Goal: Task Accomplishment & Management: Manage account settings

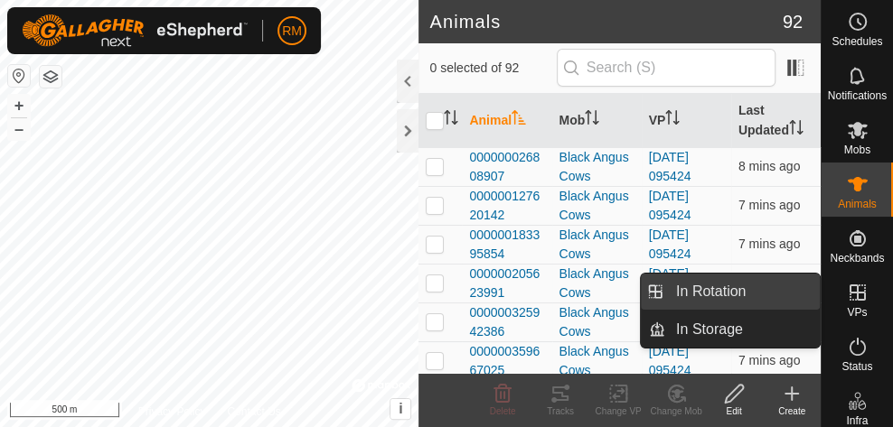
click at [769, 295] on link "In Rotation" at bounding box center [742, 292] width 154 height 36
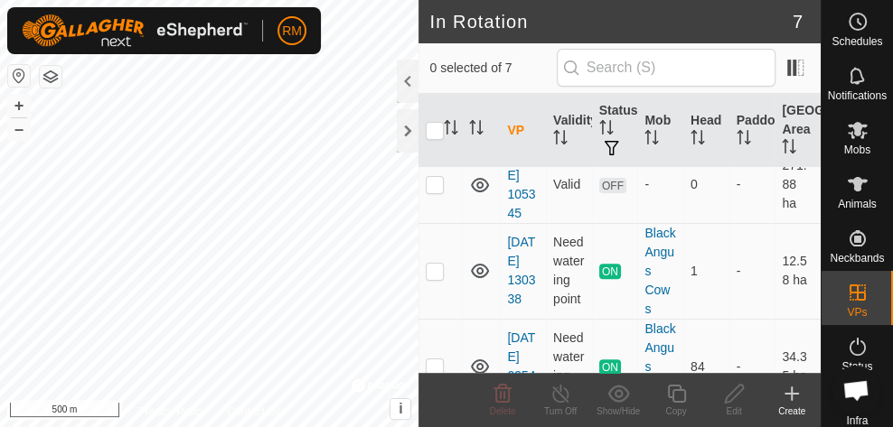
scroll to position [533, 0]
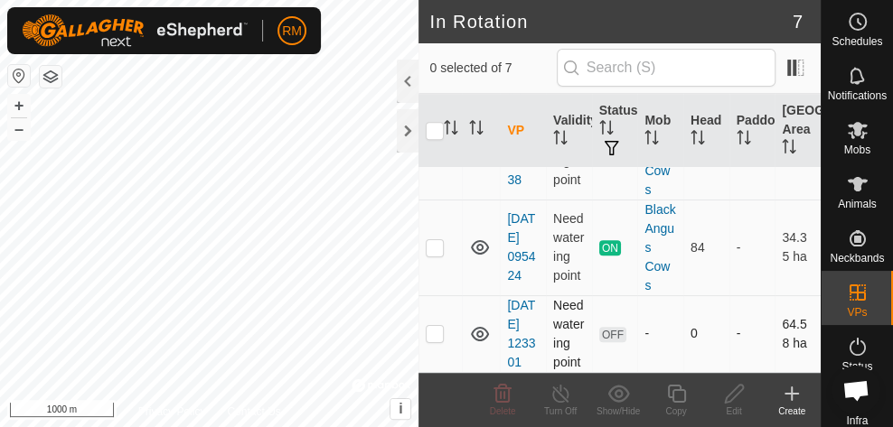
click at [479, 324] on icon at bounding box center [480, 334] width 22 height 22
click at [437, 326] on p-checkbox at bounding box center [434, 333] width 18 height 14
checkbox input "true"
click at [730, 396] on icon at bounding box center [734, 394] width 23 height 22
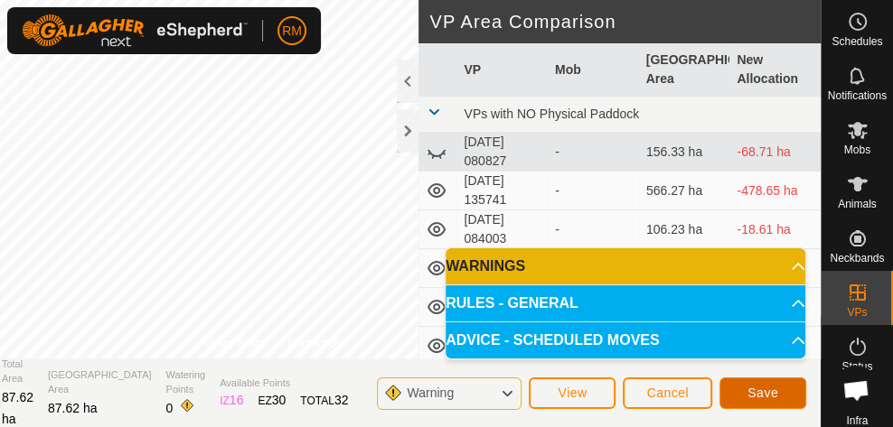
click at [760, 396] on span "Save" at bounding box center [762, 393] width 31 height 14
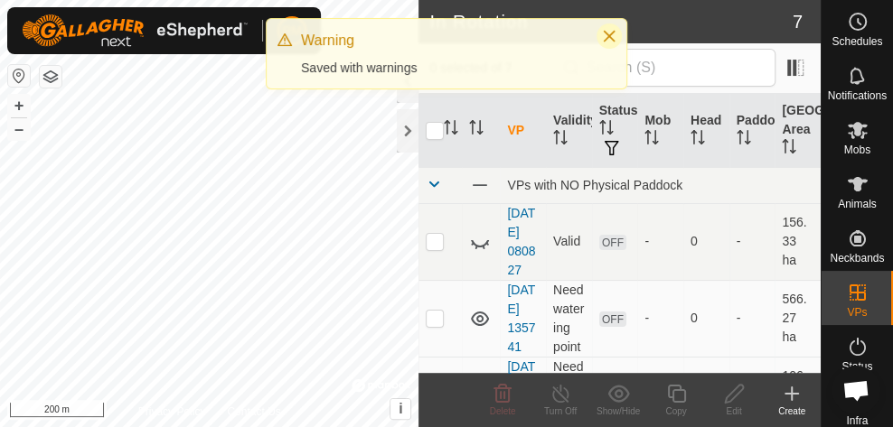
click at [603, 37] on icon "Close" at bounding box center [609, 36] width 14 height 14
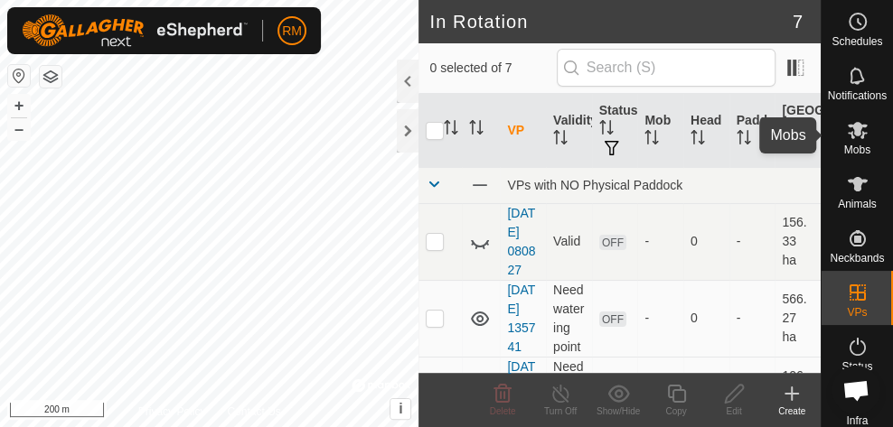
click at [855, 138] on icon at bounding box center [857, 130] width 22 height 22
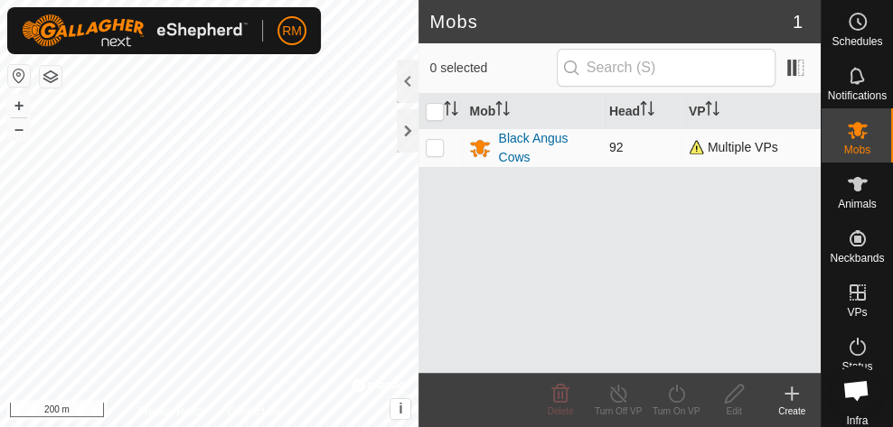
click at [444, 146] on td at bounding box center [439, 147] width 43 height 39
checkbox input "true"
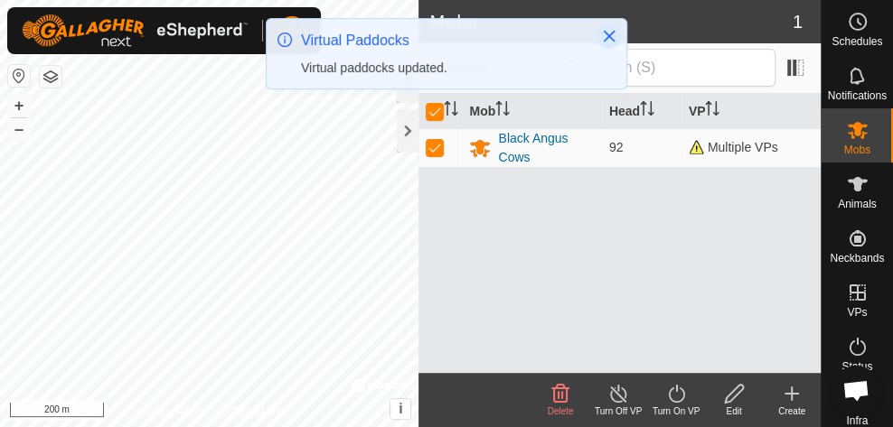
click at [607, 37] on icon "Close" at bounding box center [609, 37] width 12 height 12
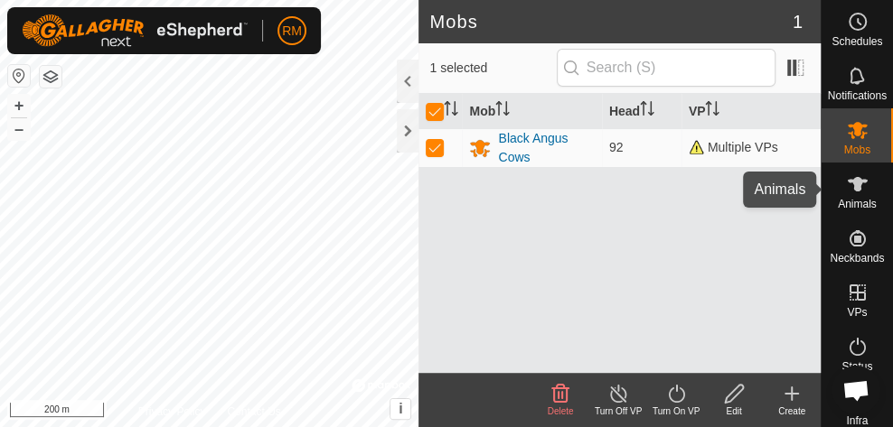
click at [857, 194] on icon at bounding box center [857, 184] width 22 height 22
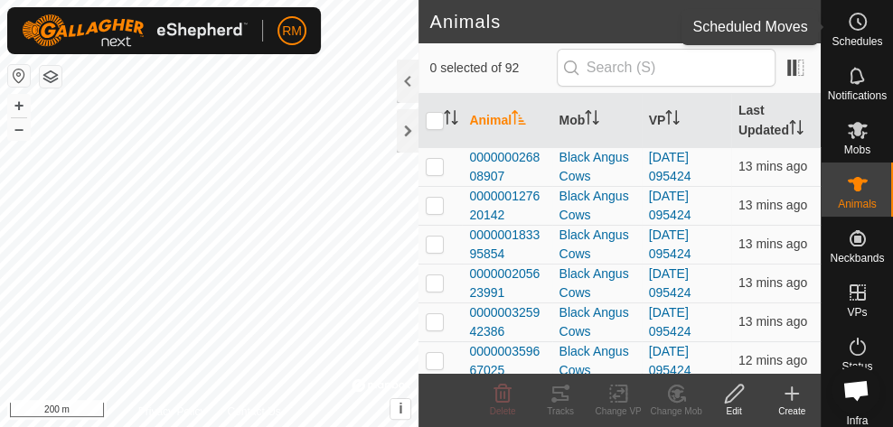
click at [848, 36] on span "Schedules" at bounding box center [856, 41] width 51 height 11
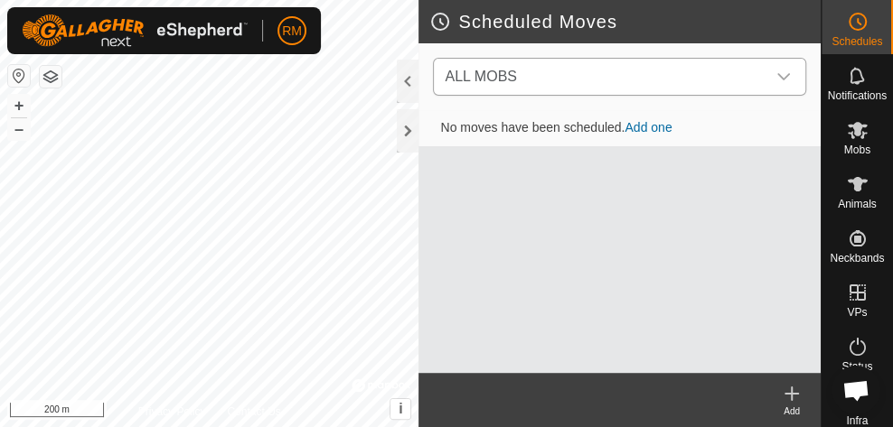
click at [787, 78] on icon "dropdown trigger" at bounding box center [783, 77] width 14 height 14
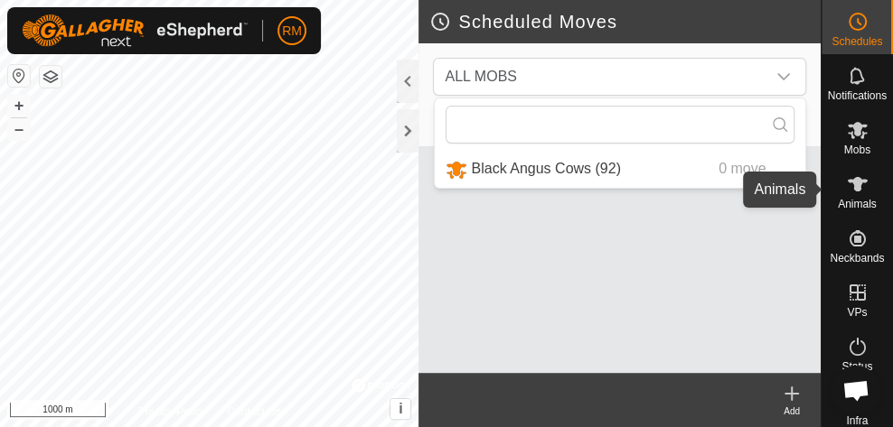
click at [846, 204] on span "Animals" at bounding box center [856, 204] width 39 height 11
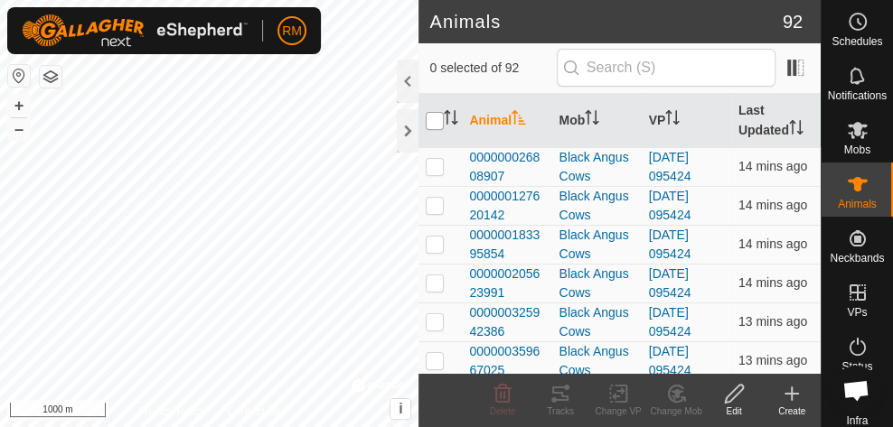
click at [437, 120] on input "checkbox" at bounding box center [434, 121] width 18 height 18
checkbox input "true"
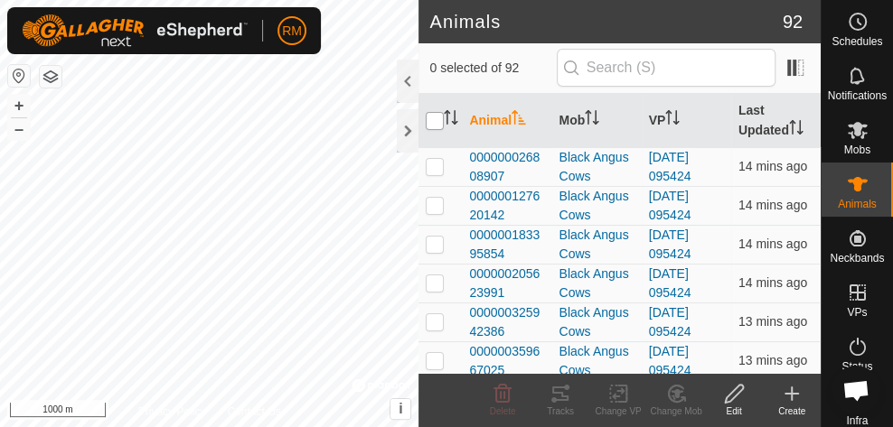
checkbox input "true"
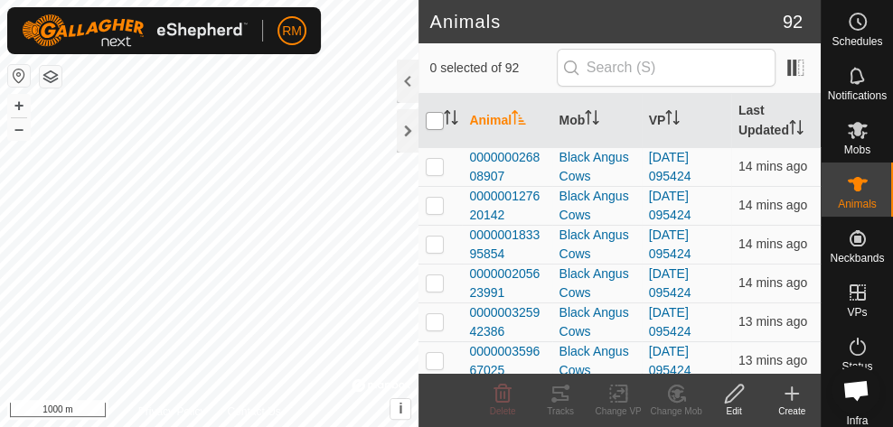
checkbox input "true"
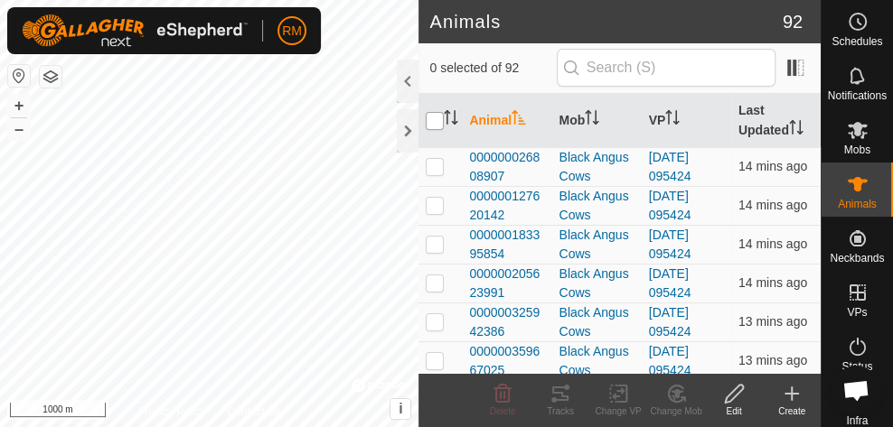
checkbox input "true"
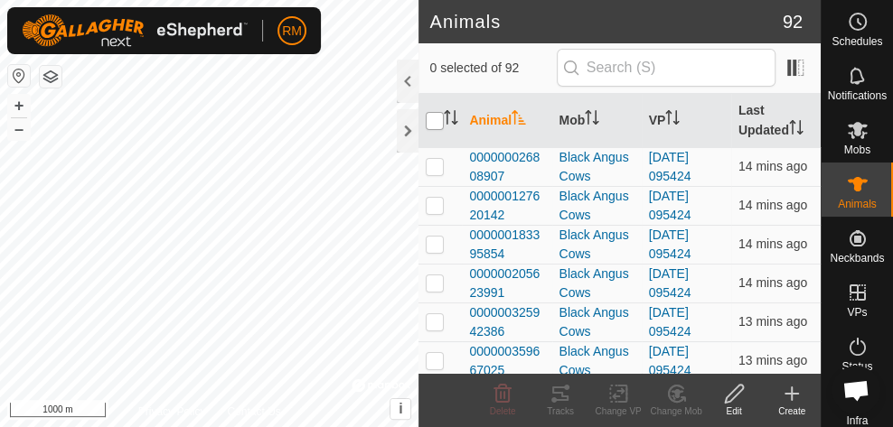
checkbox input "true"
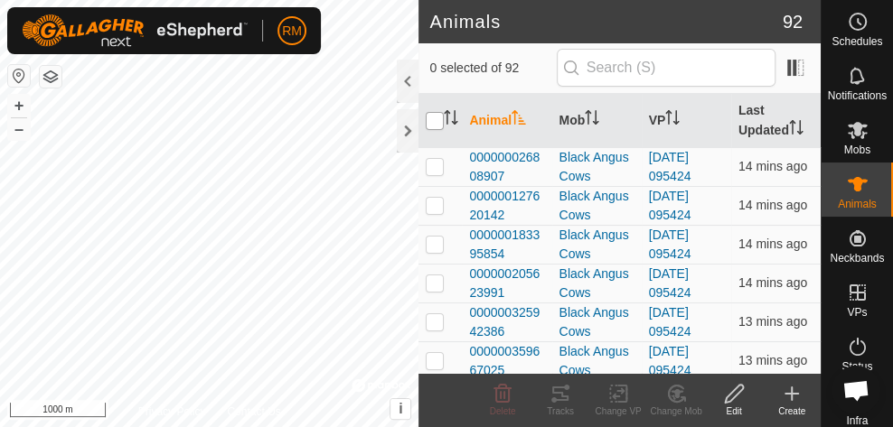
checkbox input "true"
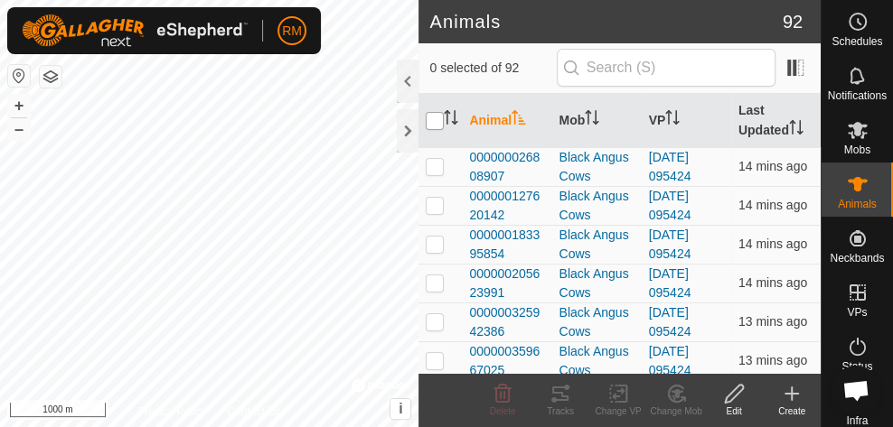
checkbox input "true"
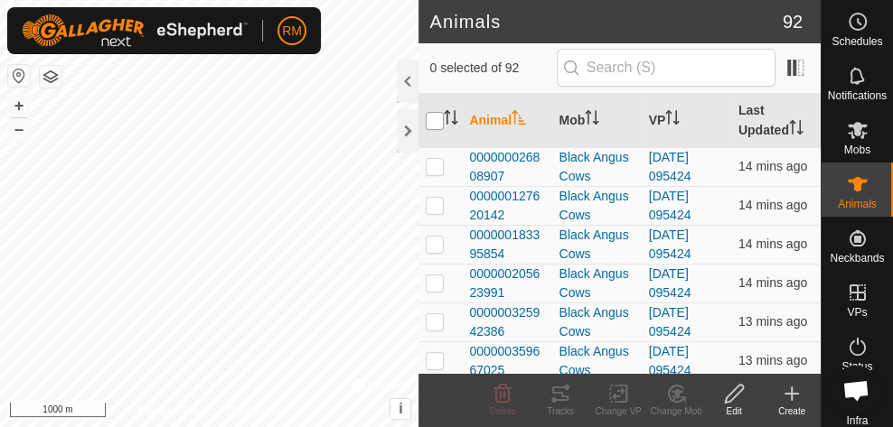
checkbox input "true"
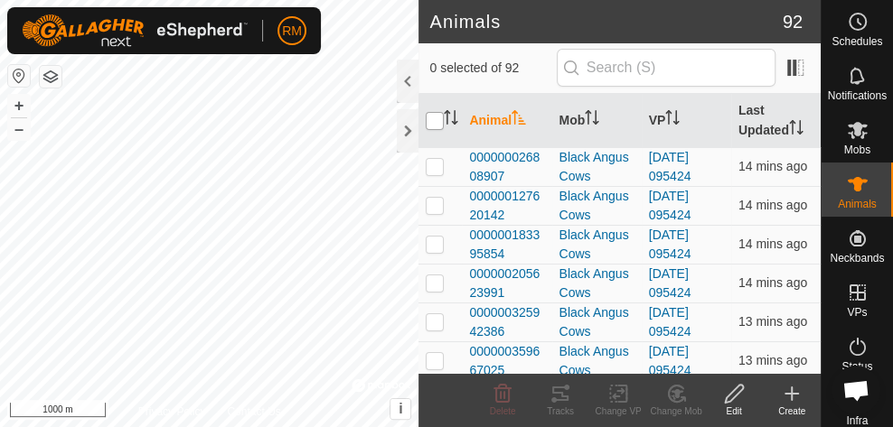
checkbox input "true"
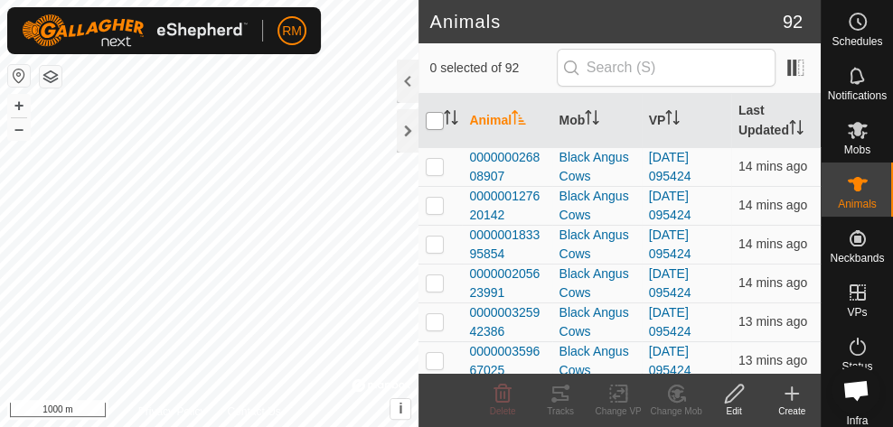
checkbox input "true"
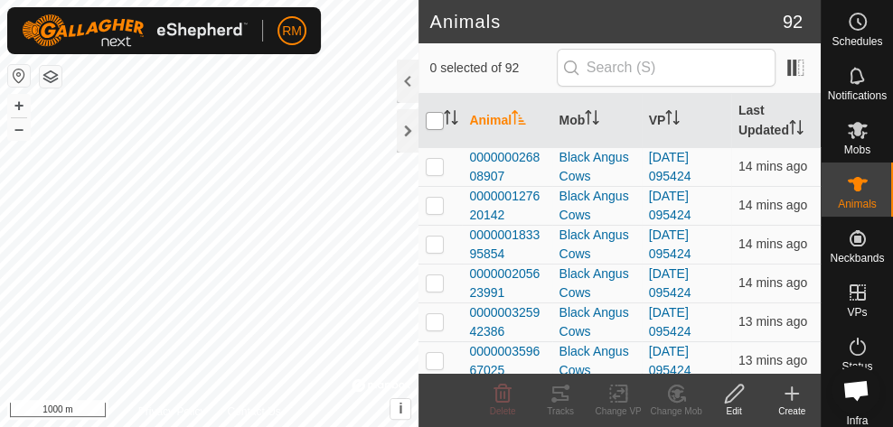
checkbox input "true"
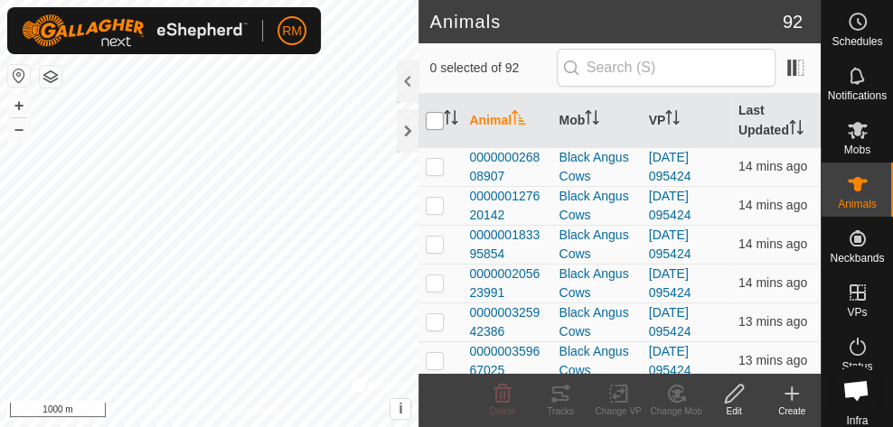
checkbox input "true"
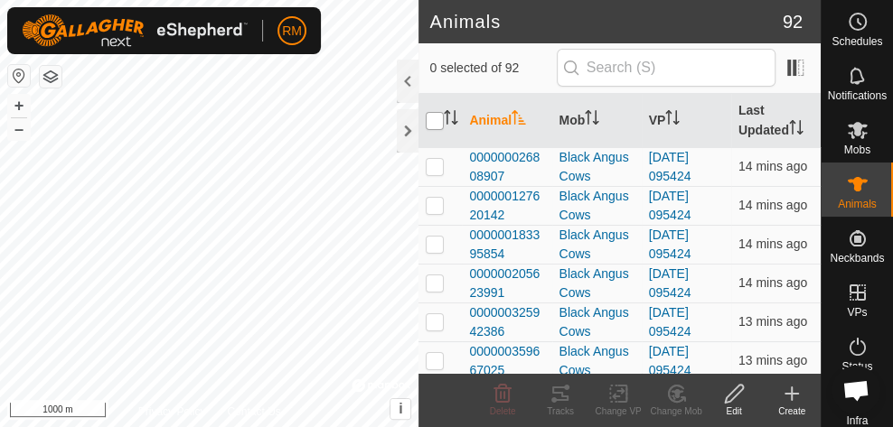
checkbox input "true"
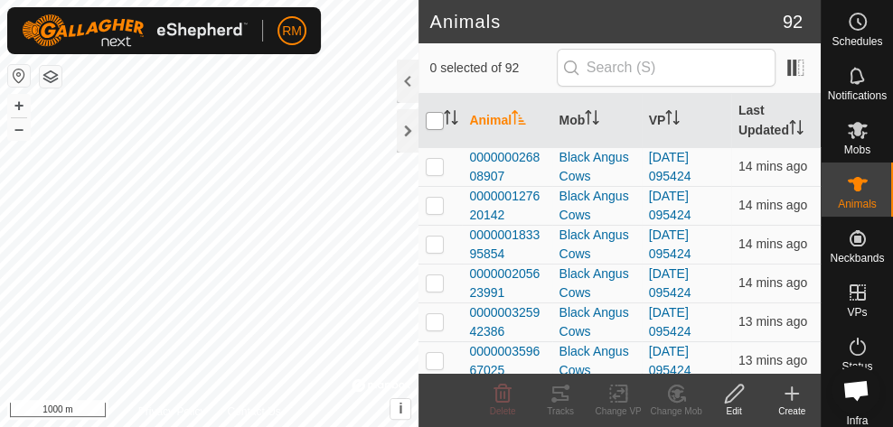
checkbox input "true"
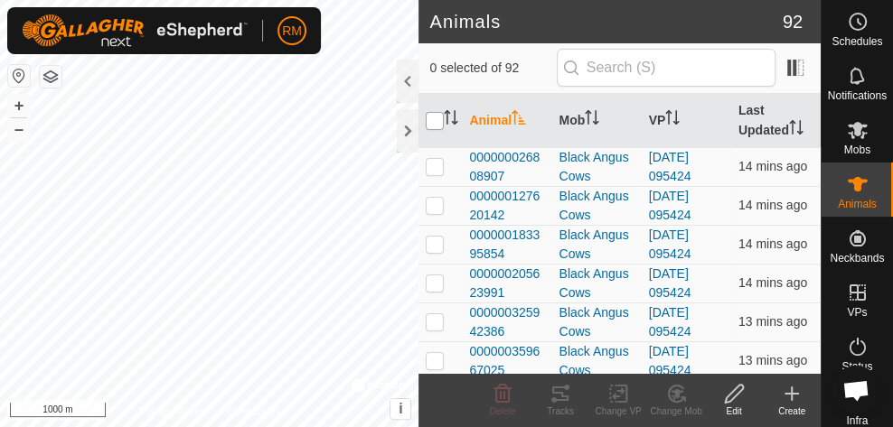
checkbox input "true"
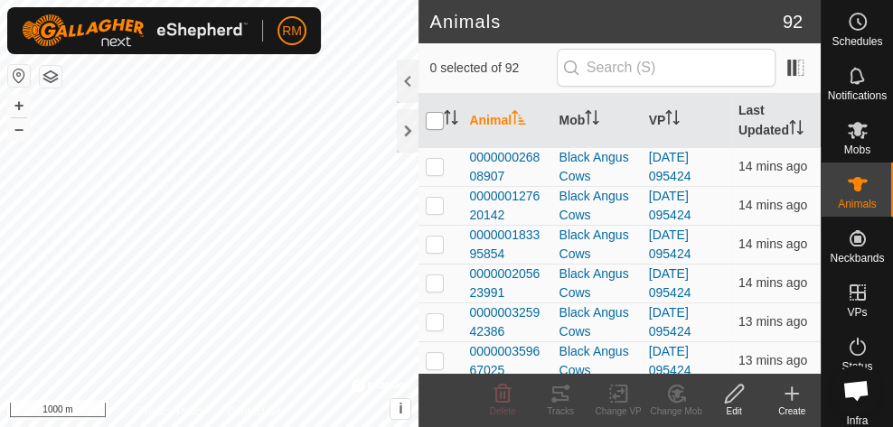
checkbox input "true"
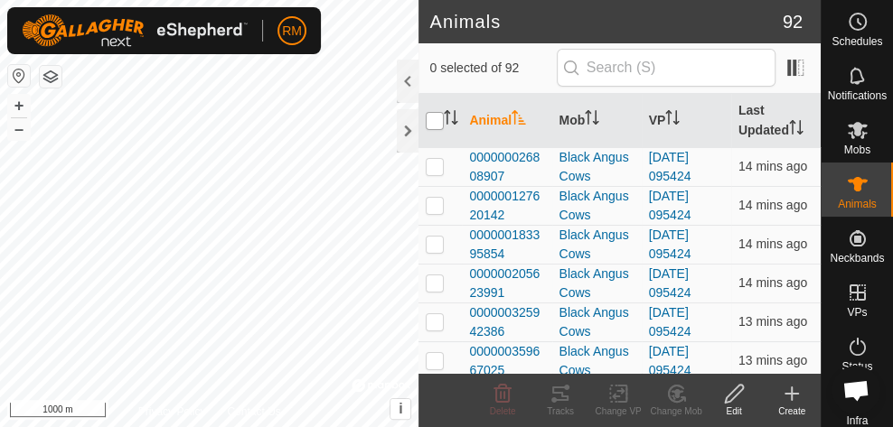
checkbox input "true"
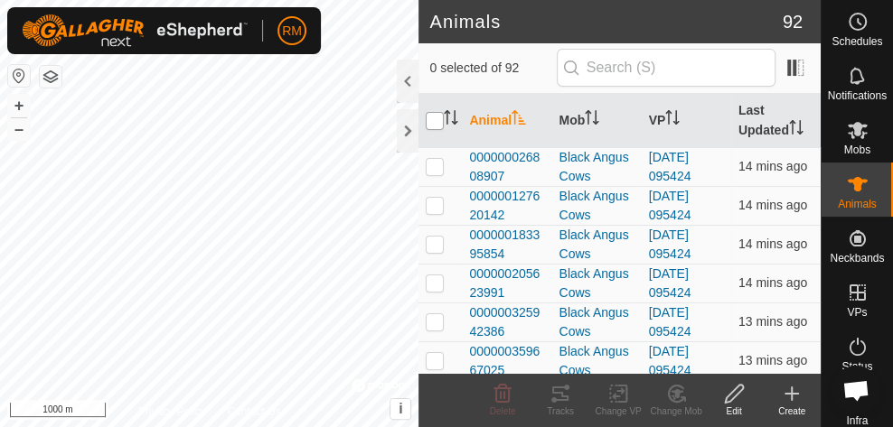
checkbox input "true"
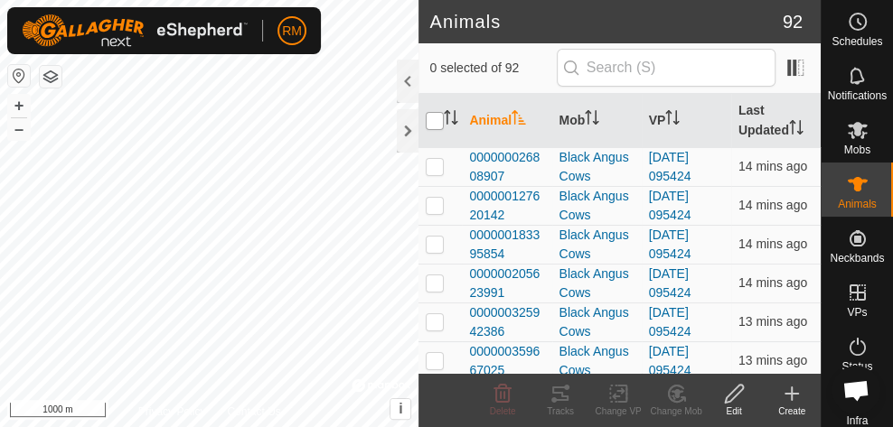
checkbox input "true"
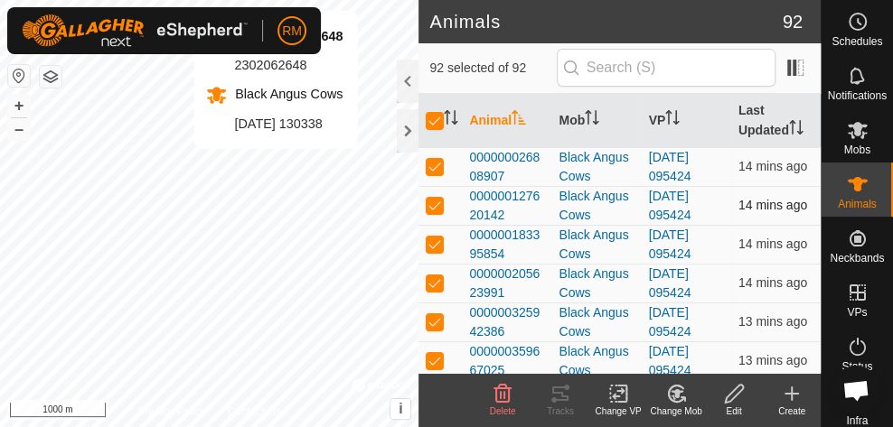
checkbox input "false"
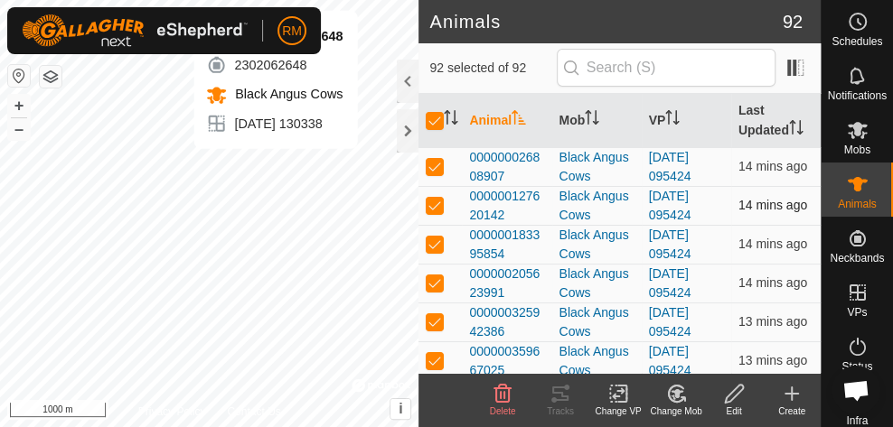
checkbox input "false"
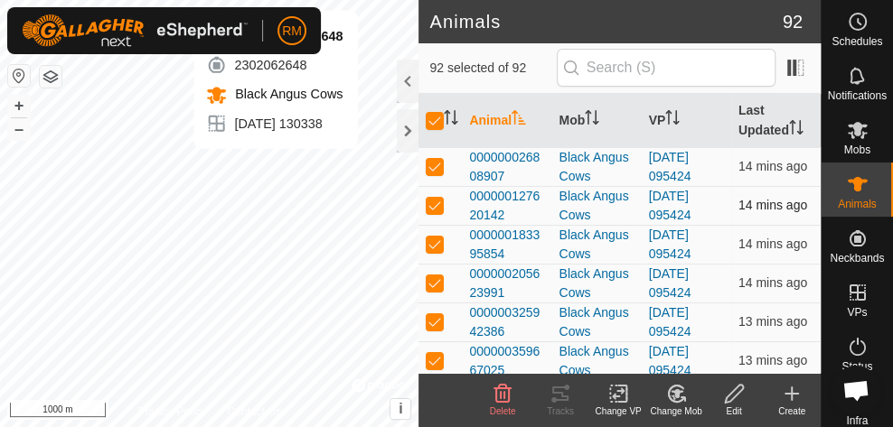
checkbox input "false"
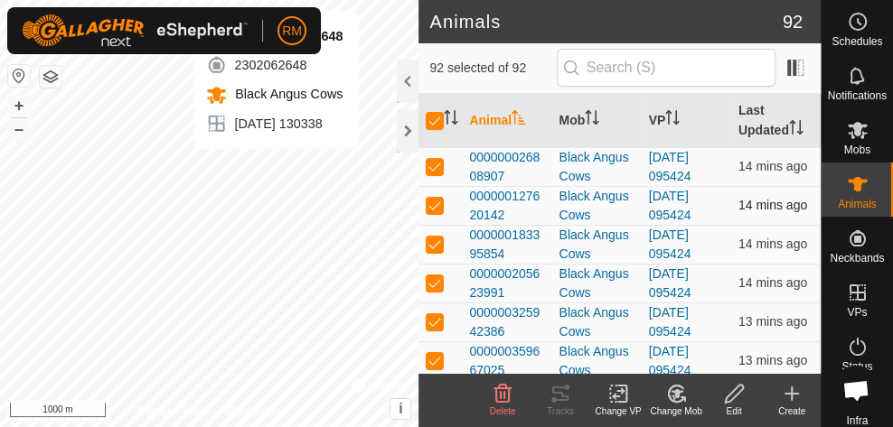
checkbox input "false"
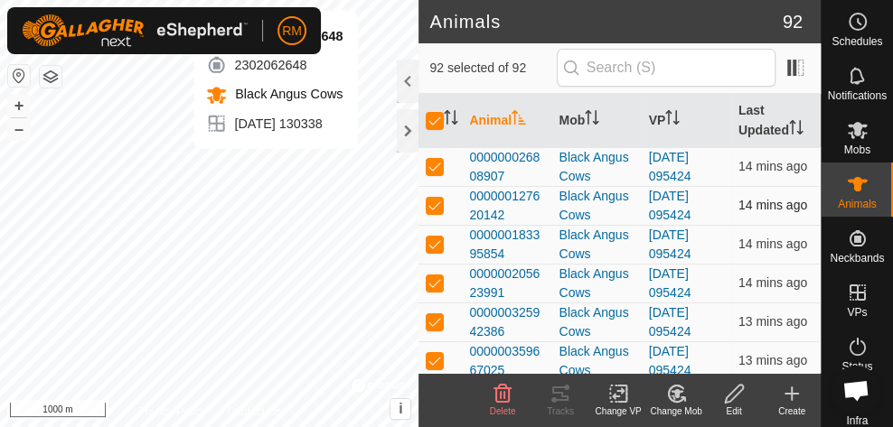
checkbox input "false"
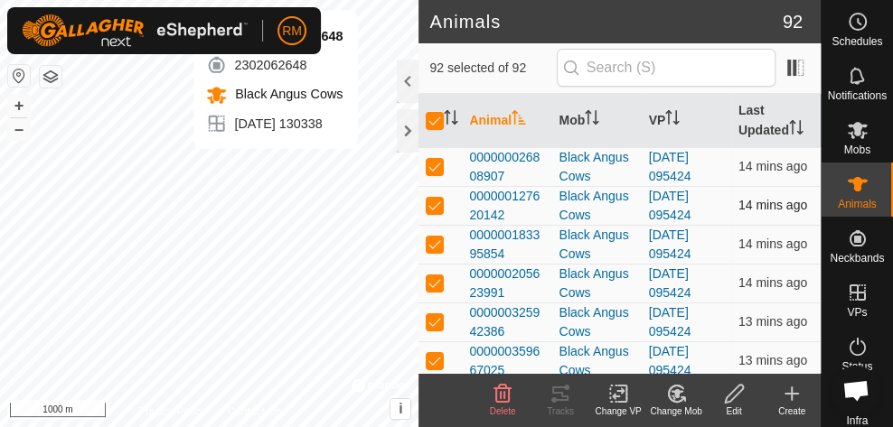
checkbox input "false"
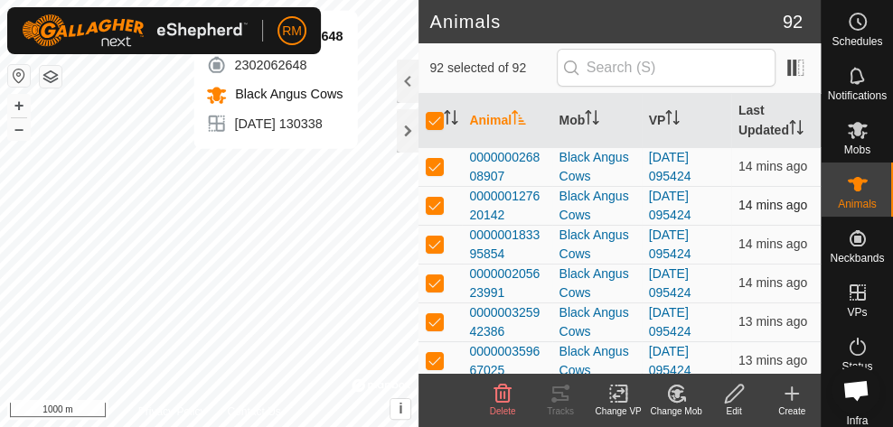
checkbox input "false"
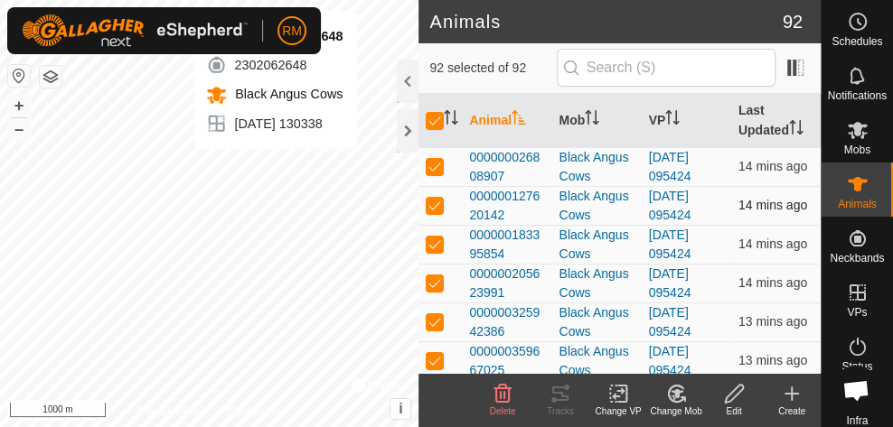
checkbox input "false"
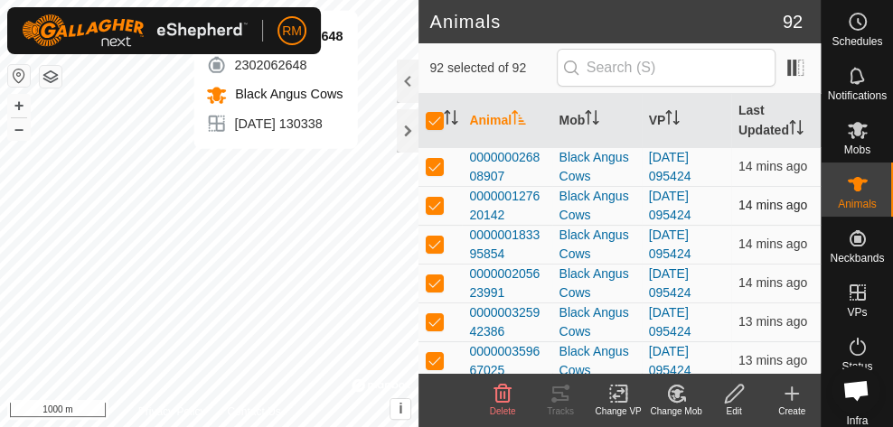
checkbox input "false"
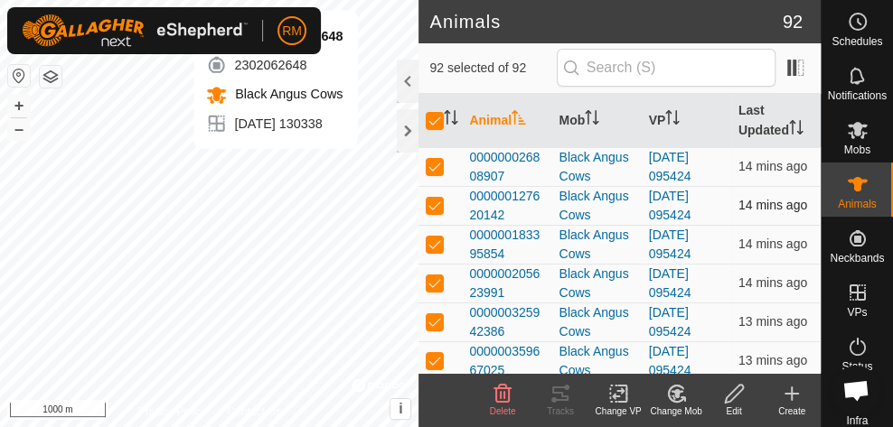
checkbox input "false"
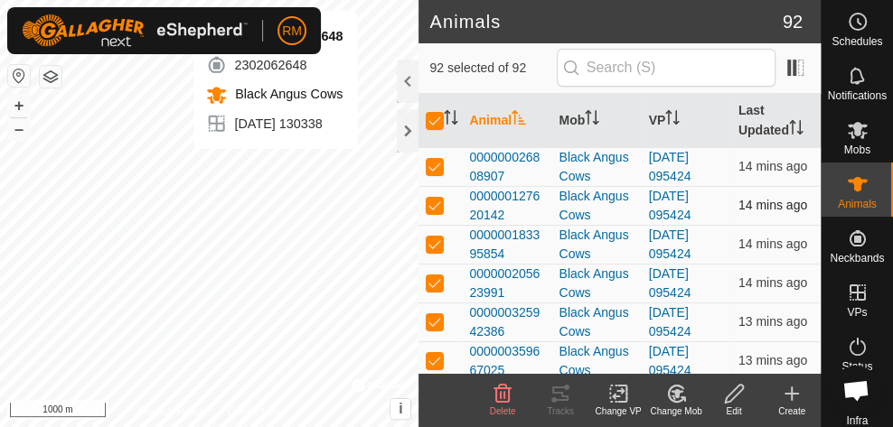
checkbox input "false"
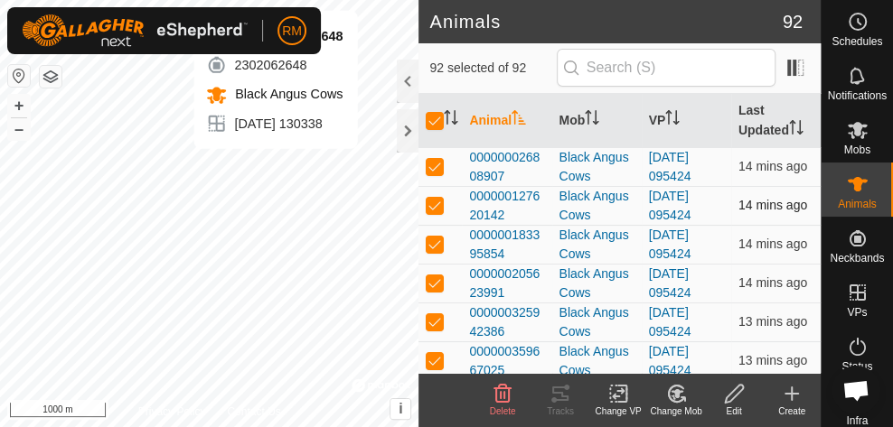
checkbox input "false"
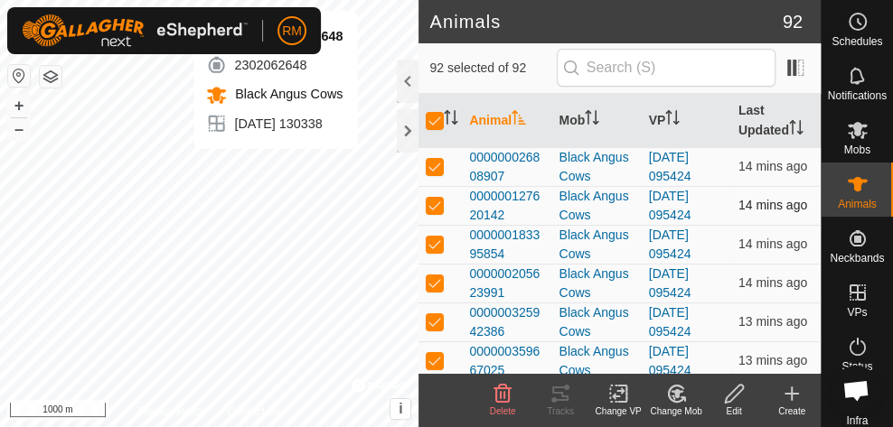
checkbox input "false"
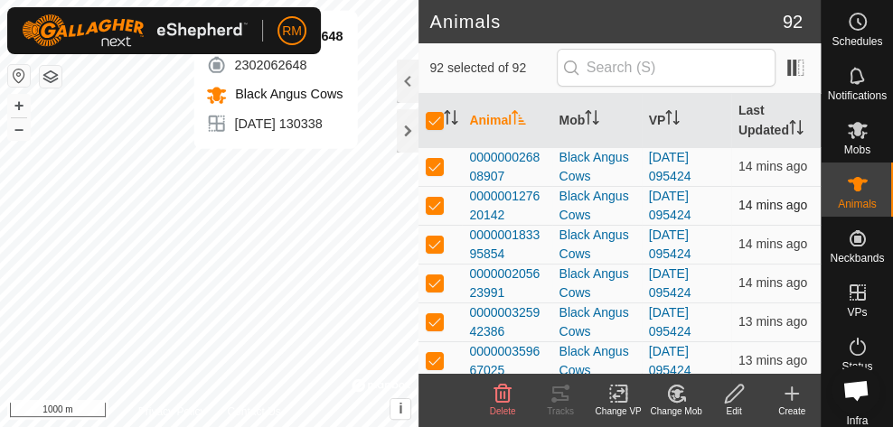
checkbox input "false"
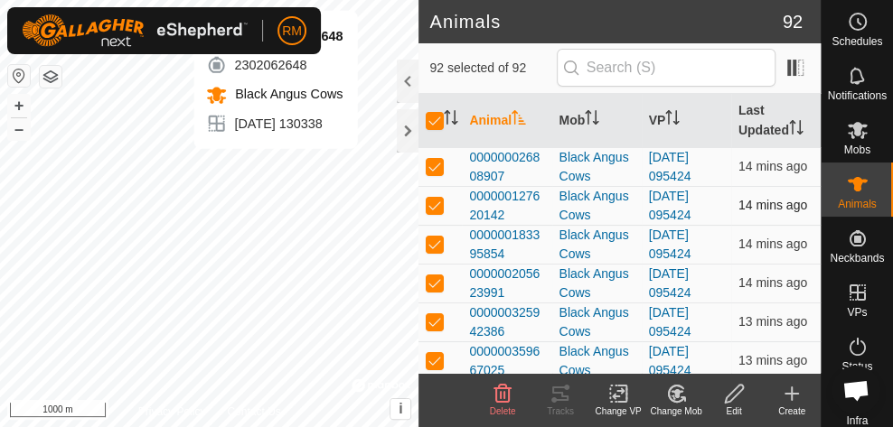
checkbox input "false"
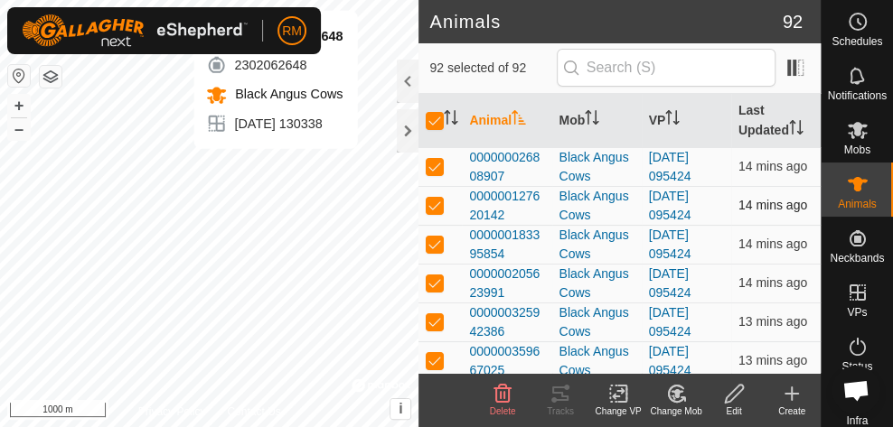
checkbox input "false"
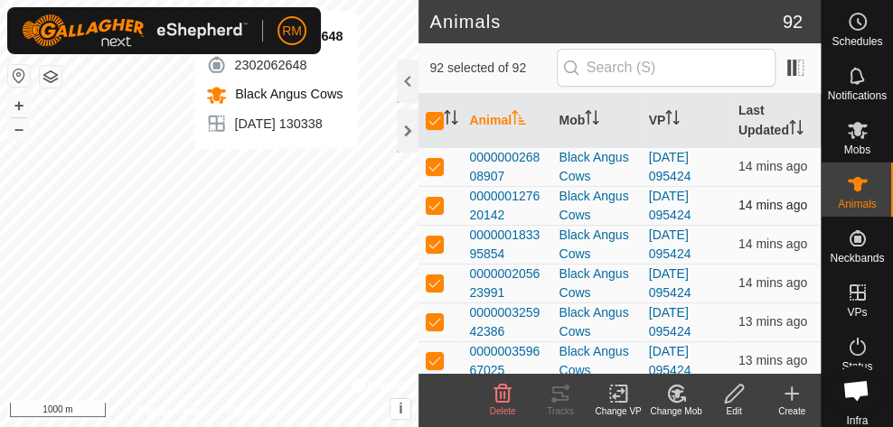
checkbox input "false"
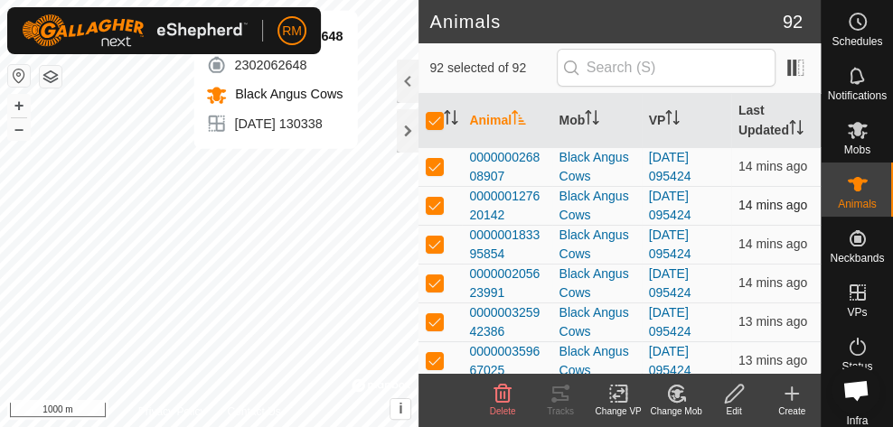
checkbox input "false"
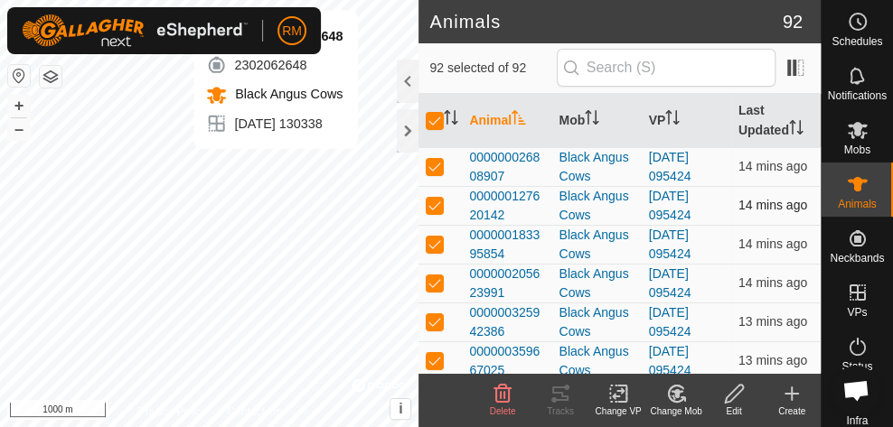
checkbox input "false"
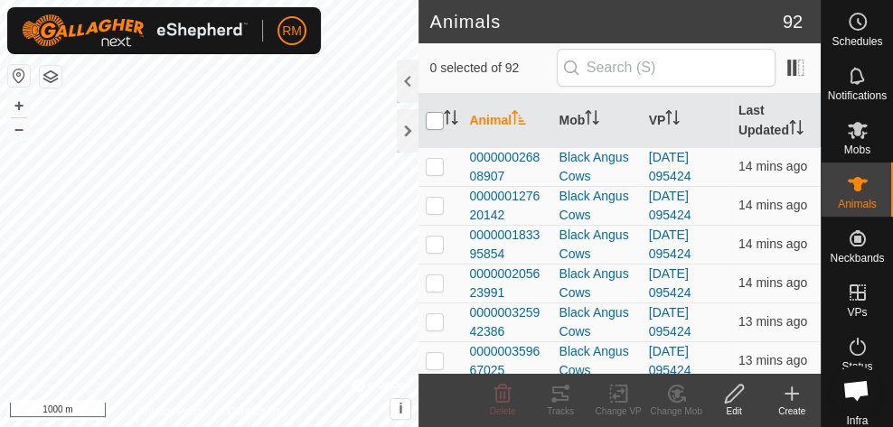
click at [432, 121] on input "checkbox" at bounding box center [434, 121] width 18 height 18
checkbox input "true"
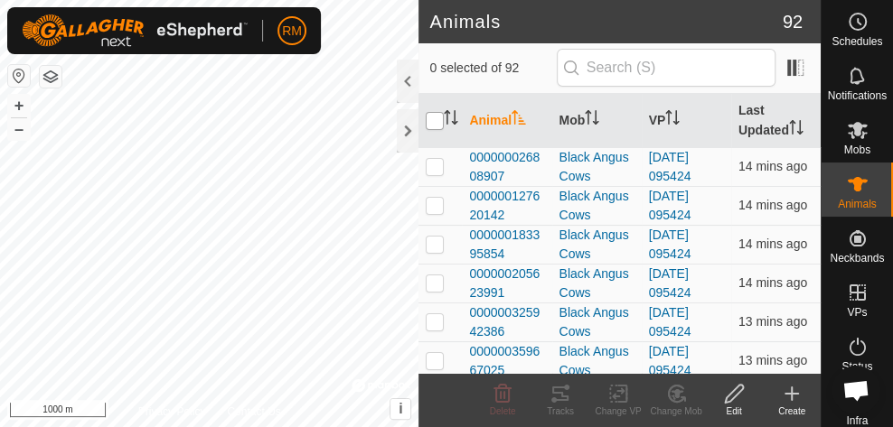
checkbox input "true"
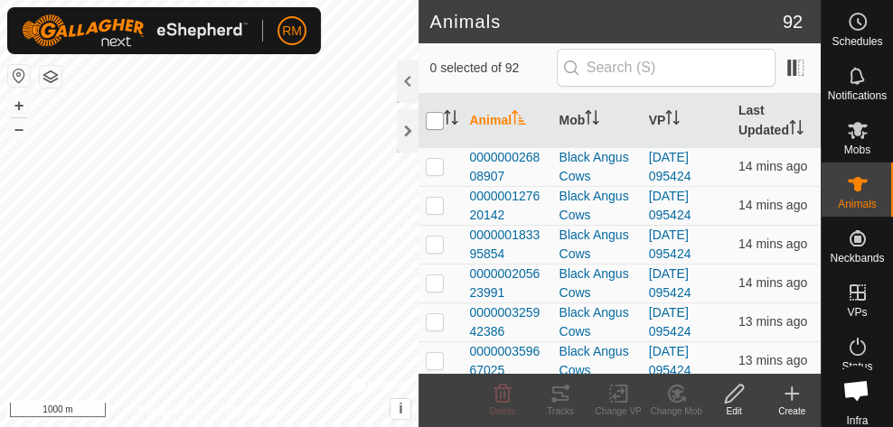
checkbox input "true"
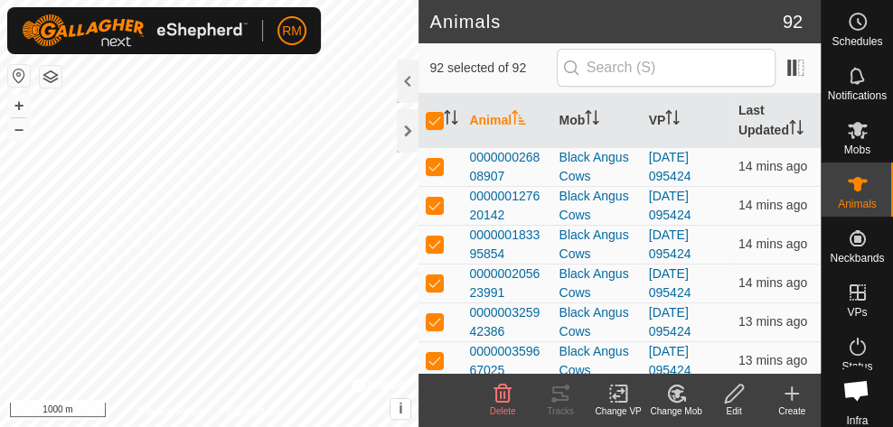
click at [616, 397] on icon at bounding box center [618, 394] width 13 height 12
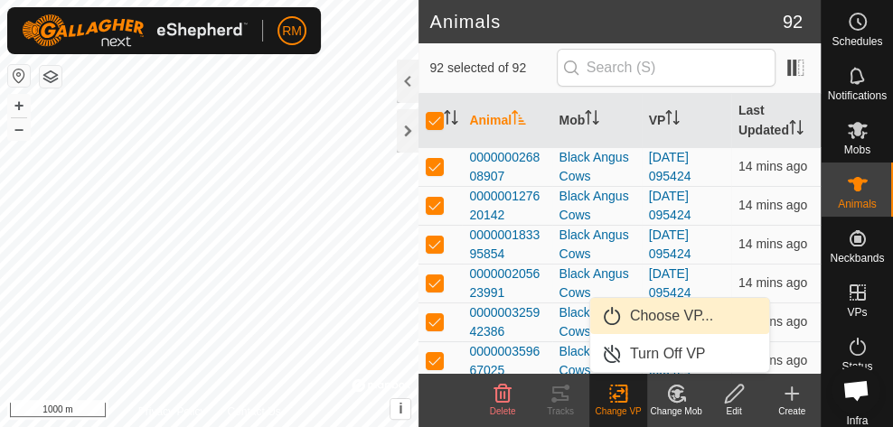
click at [656, 322] on link "Choose VP..." at bounding box center [679, 316] width 179 height 36
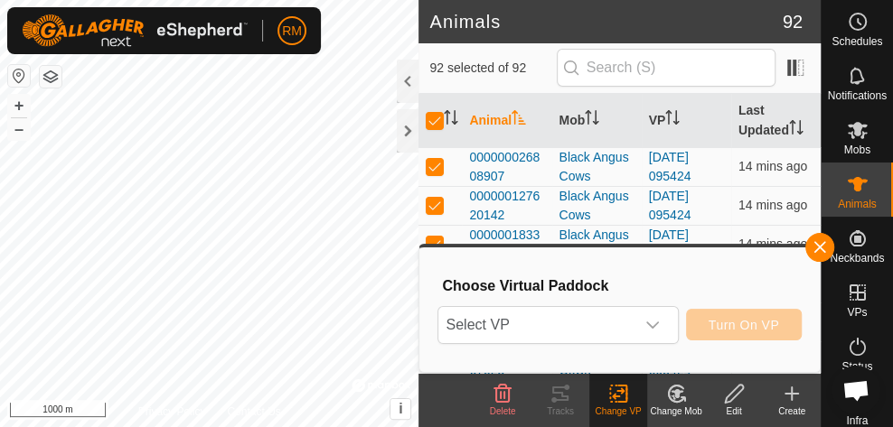
click at [656, 322] on icon "dropdown trigger" at bounding box center [652, 325] width 14 height 14
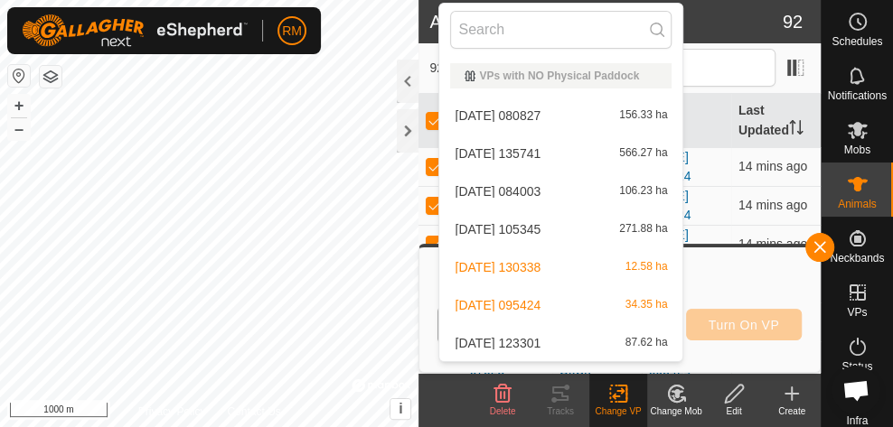
click at [538, 341] on li "[DATE] 123301 87.62 ha" at bounding box center [560, 343] width 243 height 36
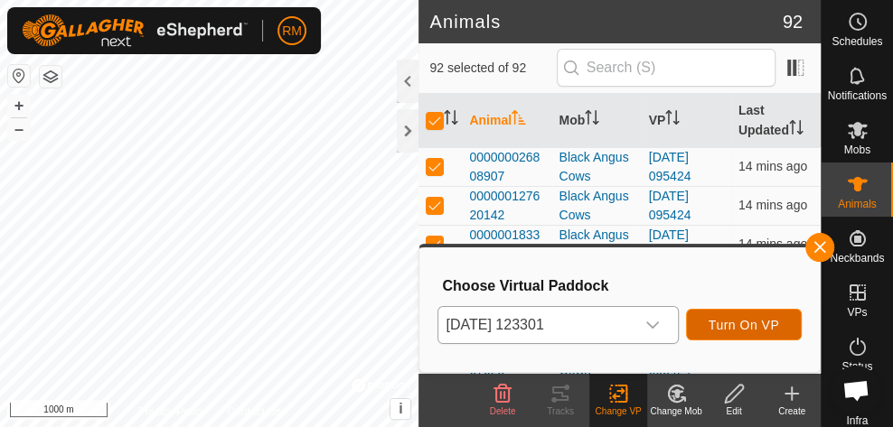
click at [735, 327] on span "Turn On VP" at bounding box center [743, 325] width 70 height 14
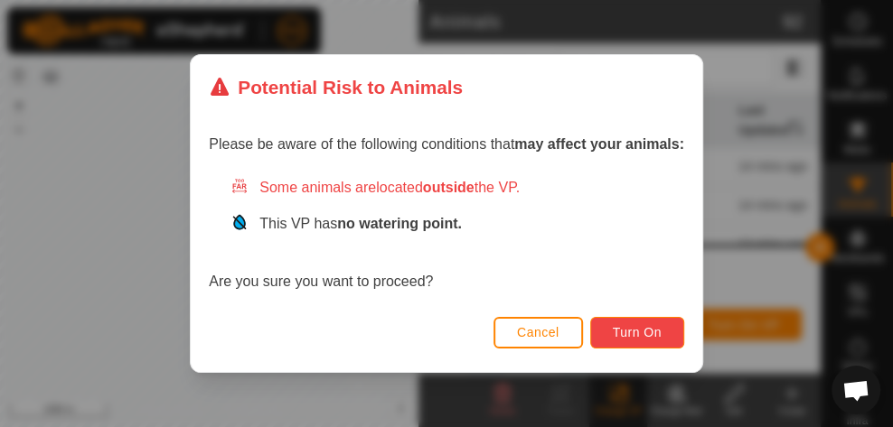
click at [620, 325] on span "Turn On" at bounding box center [636, 332] width 49 height 14
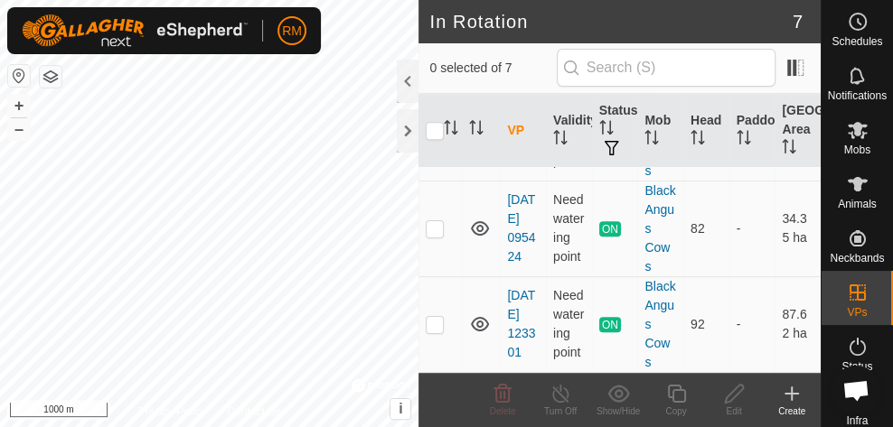
scroll to position [481, 0]
click at [433, 236] on p-checkbox at bounding box center [434, 228] width 18 height 14
checkbox input "true"
click at [564, 393] on icon at bounding box center [560, 394] width 23 height 22
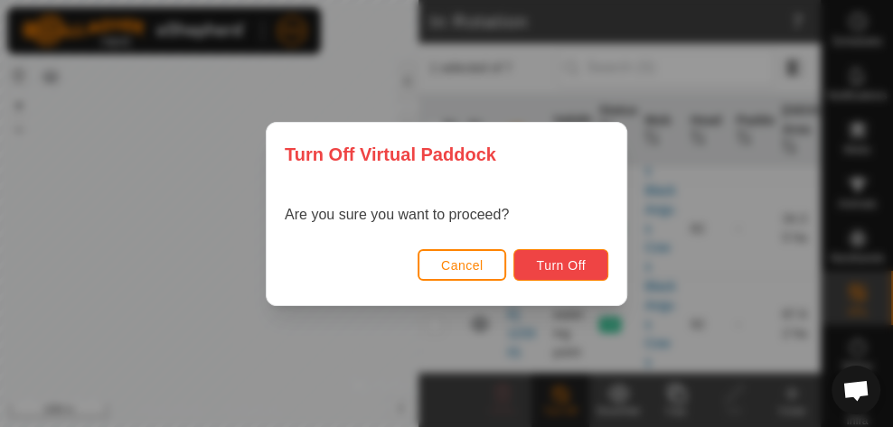
click at [564, 267] on span "Turn Off" at bounding box center [561, 265] width 50 height 14
